Goal: Task Accomplishment & Management: Use online tool/utility

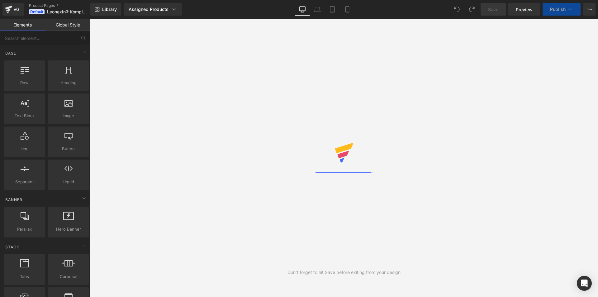
scroll to position [686, 0]
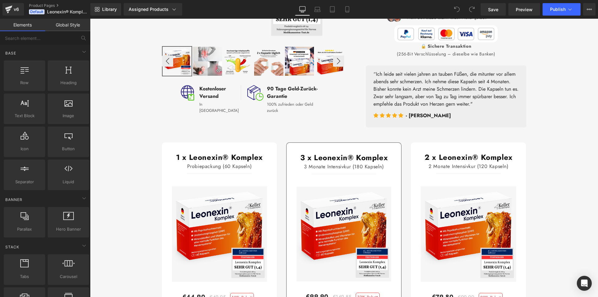
scroll to position [218, 0]
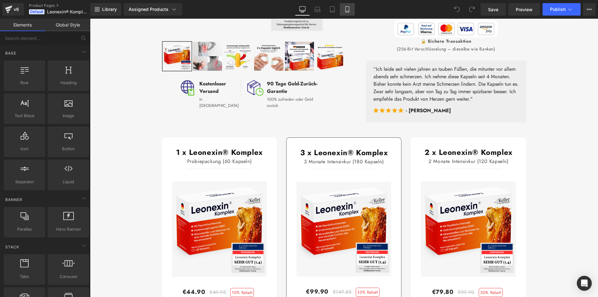
click at [350, 12] on icon at bounding box center [347, 9] width 6 height 6
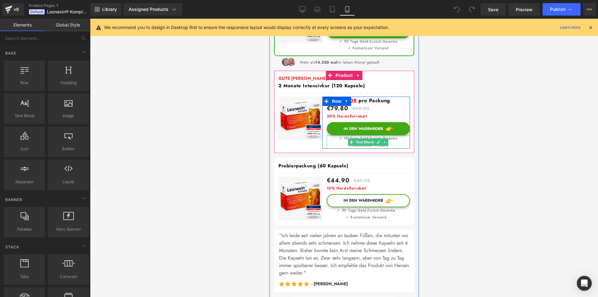
scroll to position [374, 0]
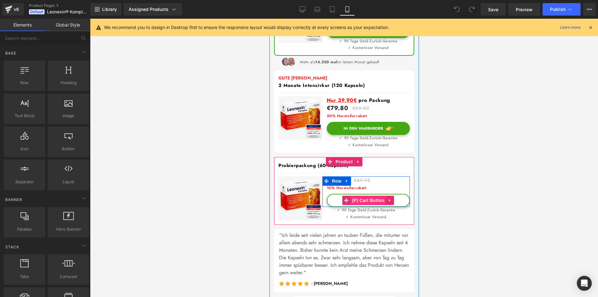
click at [365, 197] on span "(P) Cart Button" at bounding box center [368, 200] width 36 height 9
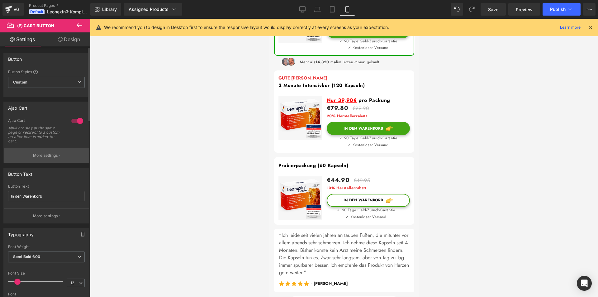
click at [37, 151] on button "More settings" at bounding box center [46, 155] width 85 height 15
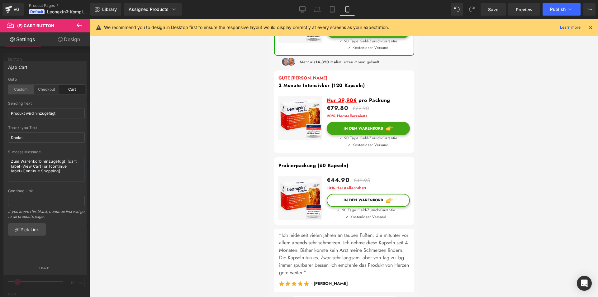
click at [17, 92] on div "Custom" at bounding box center [21, 89] width 26 height 9
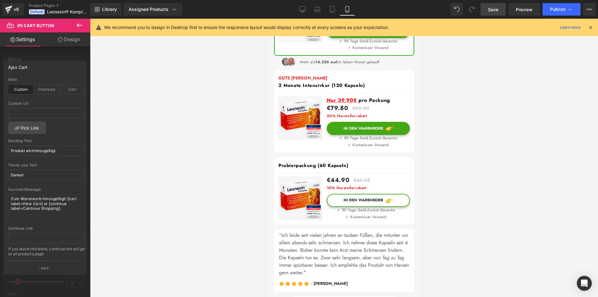
click at [491, 9] on span "Save" at bounding box center [493, 9] width 10 height 7
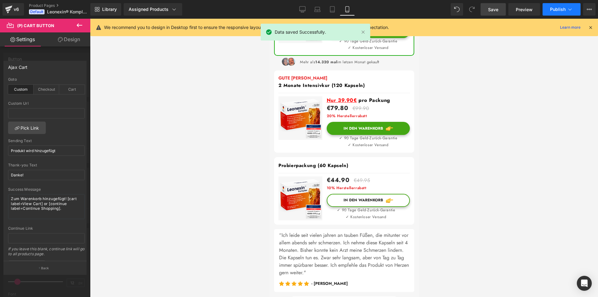
click at [554, 6] on button "Publish" at bounding box center [562, 9] width 38 height 12
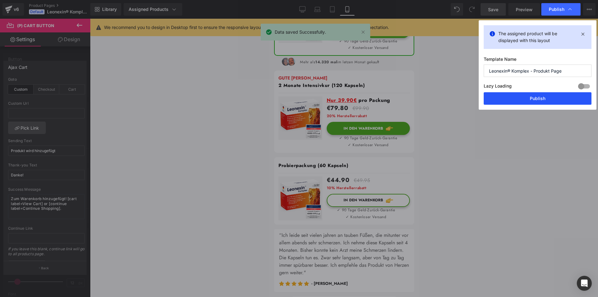
click at [545, 97] on button "Publish" at bounding box center [538, 98] width 108 height 12
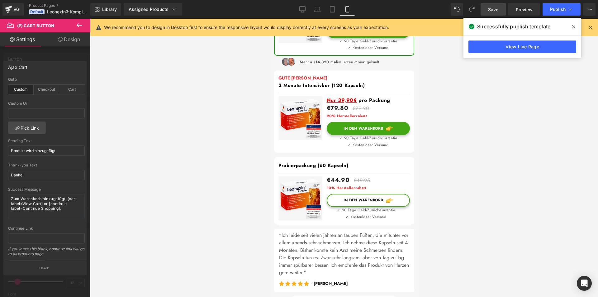
click at [77, 25] on icon at bounding box center [80, 25] width 6 height 4
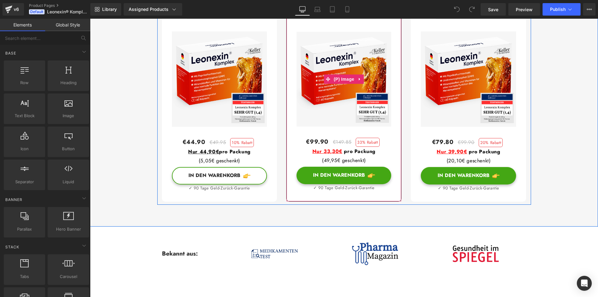
scroll to position [405, 0]
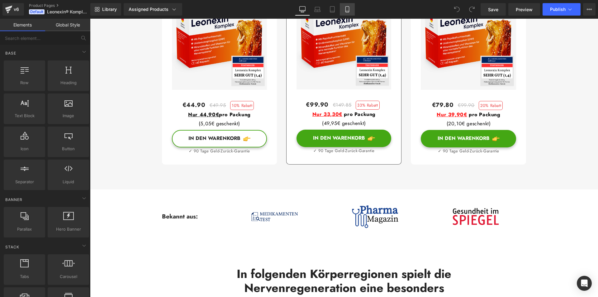
click at [344, 8] on link "Mobile" at bounding box center [347, 9] width 15 height 12
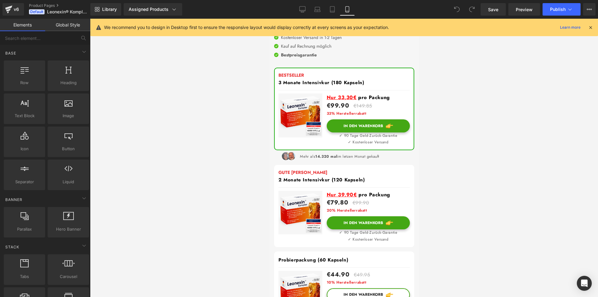
scroll to position [249, 0]
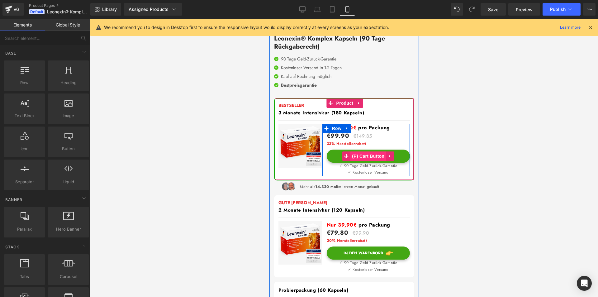
click at [355, 151] on span "(P) Cart Button" at bounding box center [368, 155] width 36 height 9
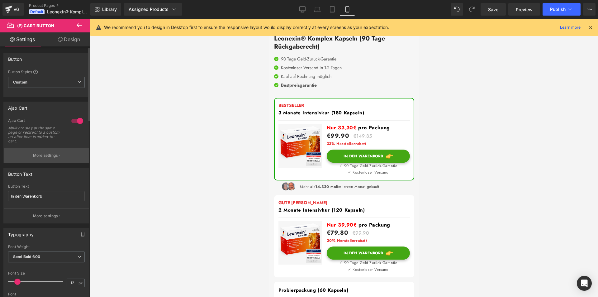
click at [41, 156] on p "More settings" at bounding box center [45, 156] width 25 height 6
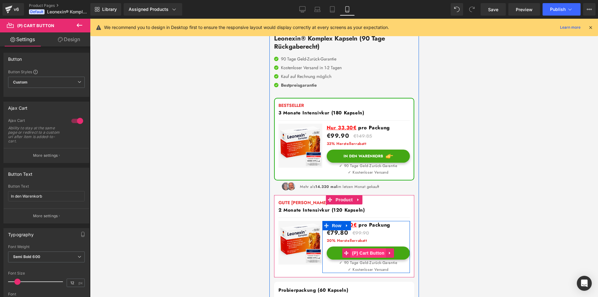
click at [353, 248] on span "(P) Cart Button" at bounding box center [368, 252] width 36 height 9
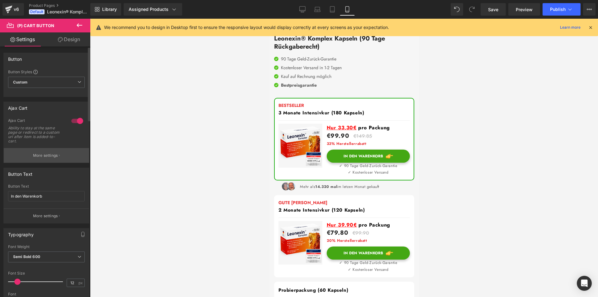
click at [33, 156] on p "More settings" at bounding box center [45, 156] width 25 height 6
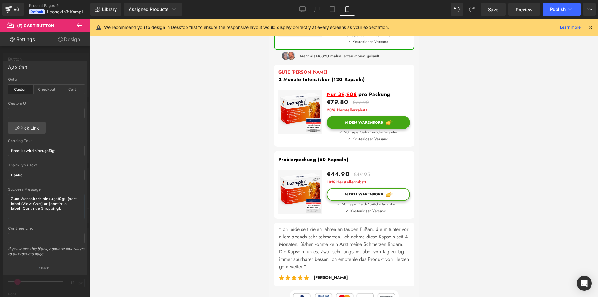
scroll to position [405, 0]
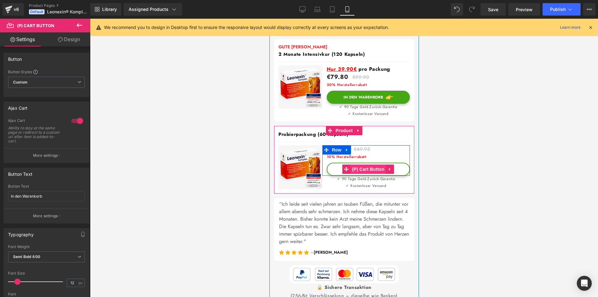
click at [365, 165] on span "(P) Cart Button" at bounding box center [368, 169] width 36 height 9
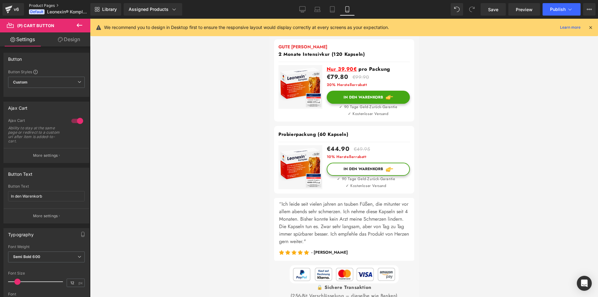
click at [57, 5] on link "Product Pages" at bounding box center [65, 5] width 72 height 5
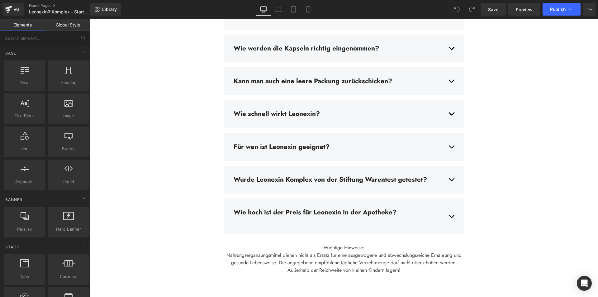
scroll to position [1870, 0]
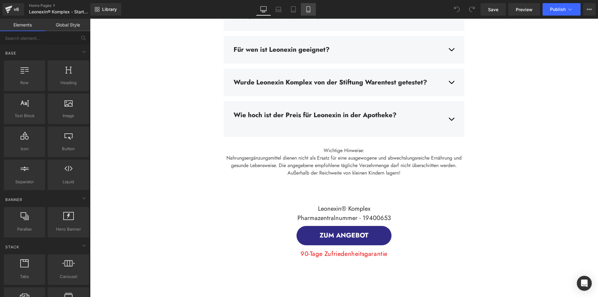
click at [309, 12] on icon at bounding box center [308, 9] width 6 height 6
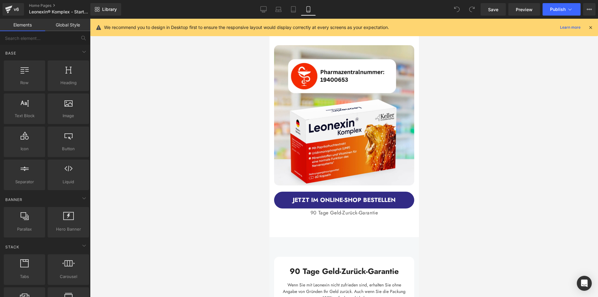
scroll to position [2026, 0]
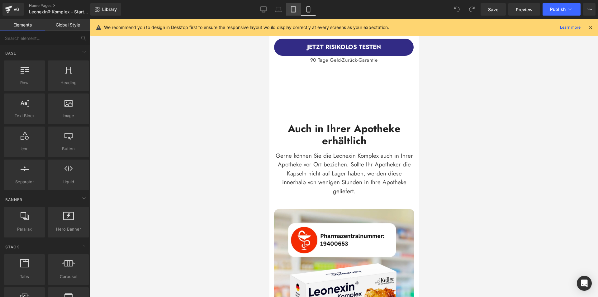
click at [294, 10] on icon at bounding box center [293, 9] width 6 height 6
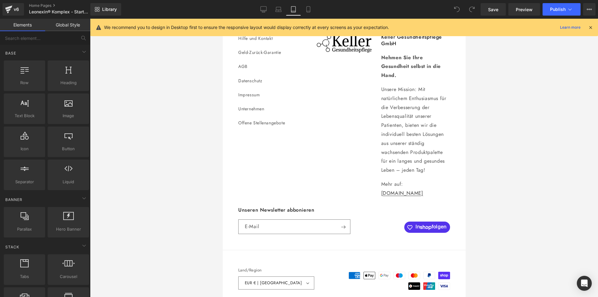
scroll to position [2214, 0]
